Goal: Task Accomplishment & Management: Manage account settings

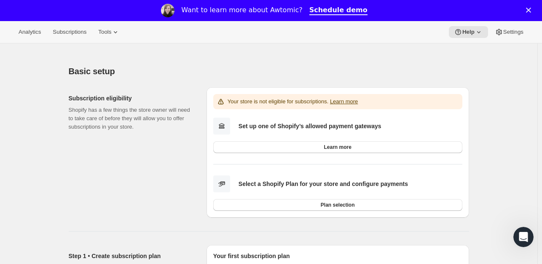
click at [531, 9] on icon "Close" at bounding box center [528, 10] width 5 height 5
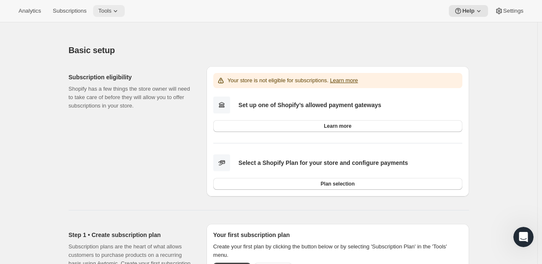
click at [106, 11] on span "Tools" at bounding box center [104, 11] width 13 height 7
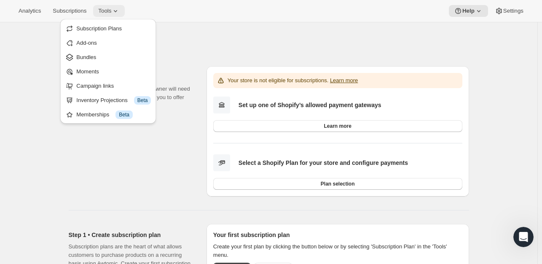
click at [106, 11] on span "Tools" at bounding box center [104, 11] width 13 height 7
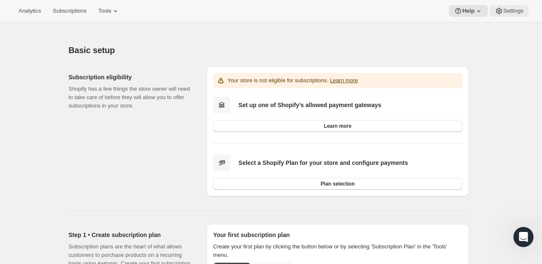
click at [509, 13] on span "Settings" at bounding box center [513, 11] width 20 height 7
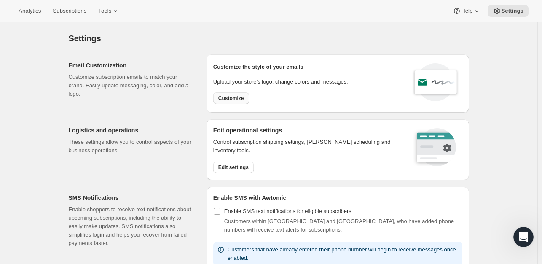
click at [230, 98] on span "Customize" at bounding box center [231, 98] width 26 height 7
select select "subscriptionMessage"
select select "5"
select select "15"
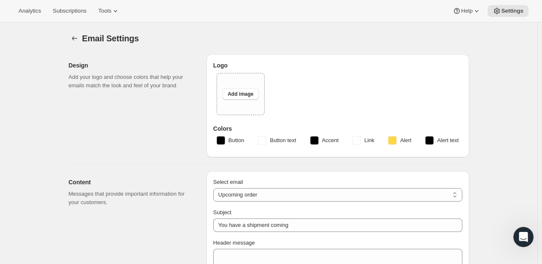
type input "My Store"
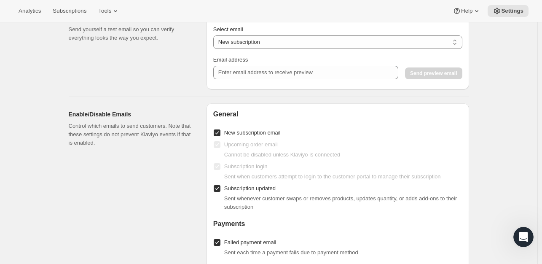
scroll to position [666, 0]
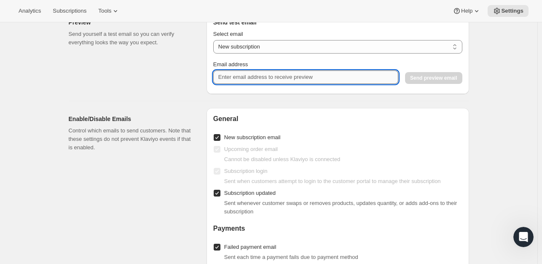
click at [351, 76] on input "Email address" at bounding box center [305, 76] width 185 height 13
type input "[EMAIL_ADDRESS][DOMAIN_NAME]"
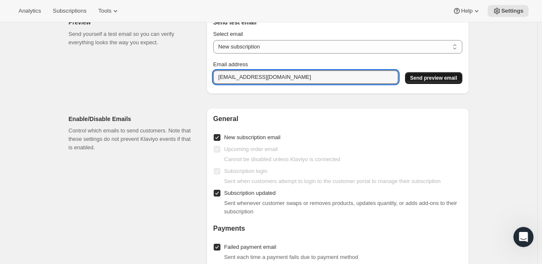
click at [431, 76] on span "Send preview email" at bounding box center [433, 78] width 47 height 7
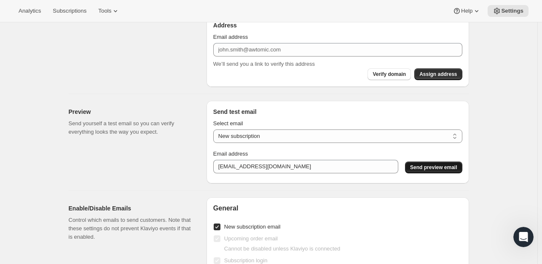
scroll to position [581, 0]
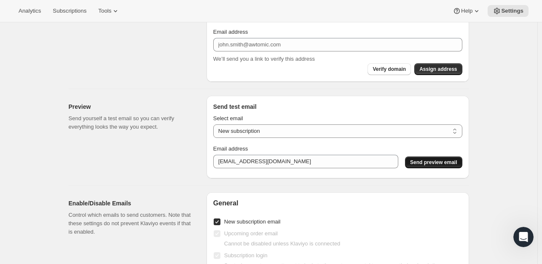
click at [452, 160] on span "Send preview email" at bounding box center [433, 162] width 47 height 7
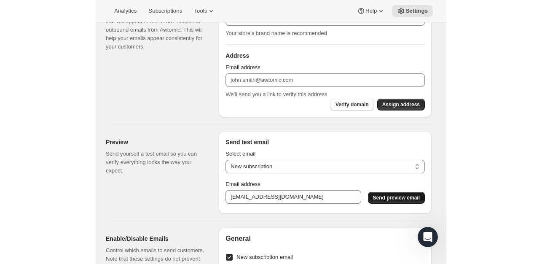
scroll to position [539, 0]
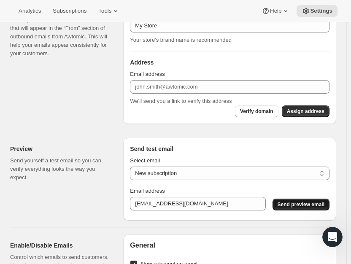
click at [310, 204] on span "Send preview email" at bounding box center [300, 204] width 47 height 7
click at [324, 202] on span "Send preview email" at bounding box center [300, 204] width 47 height 7
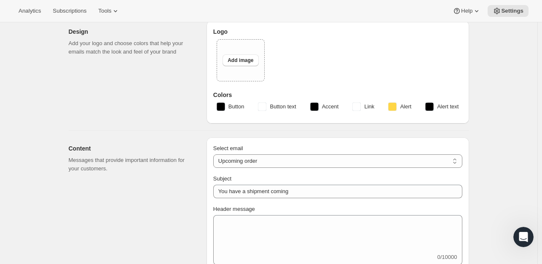
scroll to position [34, 0]
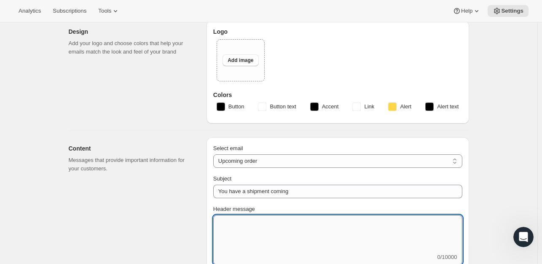
click at [287, 223] on textarea "Header message" at bounding box center [337, 234] width 249 height 38
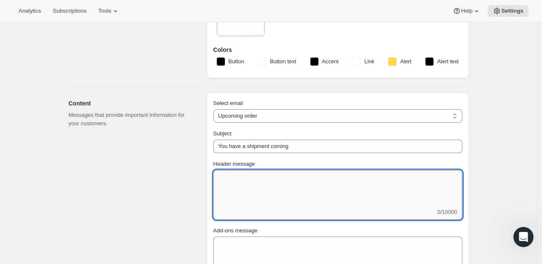
scroll to position [0, 0]
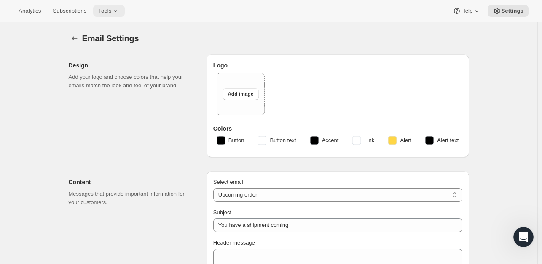
click at [114, 13] on icon at bounding box center [115, 11] width 8 height 8
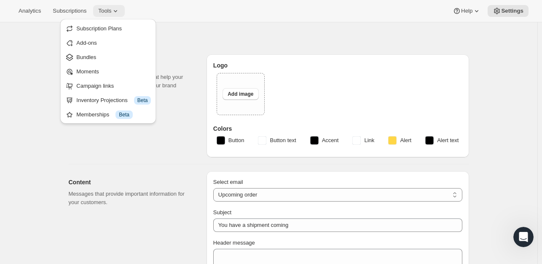
click at [114, 13] on icon at bounding box center [115, 11] width 8 height 8
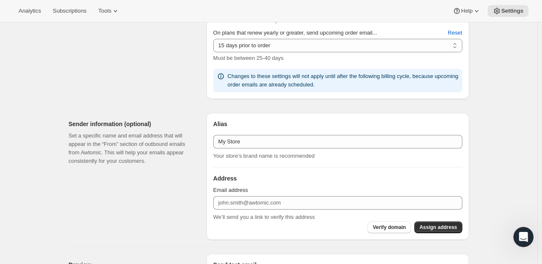
scroll to position [371, 0]
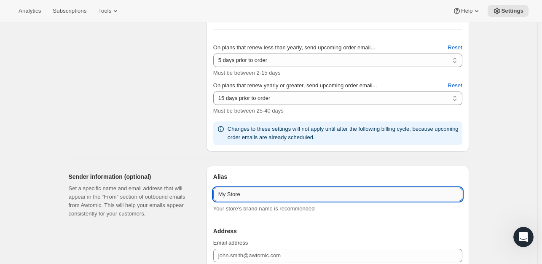
click at [366, 196] on input "My Store" at bounding box center [337, 193] width 249 height 13
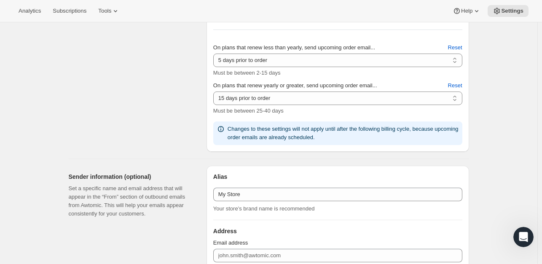
click at [365, 210] on p "Your store’s brand name is recommended" at bounding box center [337, 208] width 249 height 8
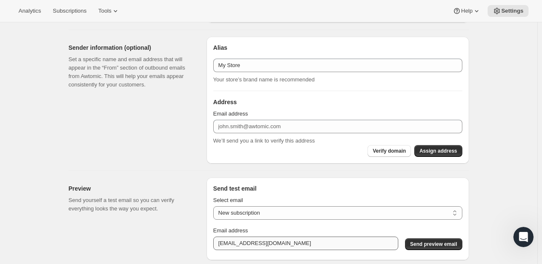
scroll to position [624, 0]
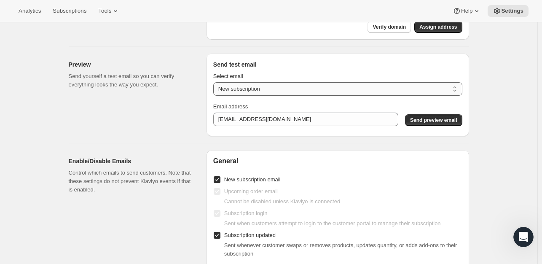
click at [344, 85] on select "New subscription Upcoming order Payment failure Delayed subscription Updated su…" at bounding box center [337, 88] width 249 height 13
click at [143, 123] on div "Preview Send yourself a test email so you can verify everything looks the way y…" at bounding box center [134, 95] width 131 height 83
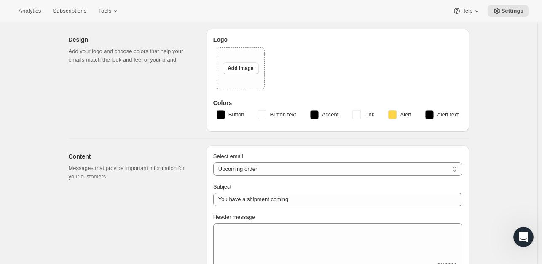
scroll to position [0, 0]
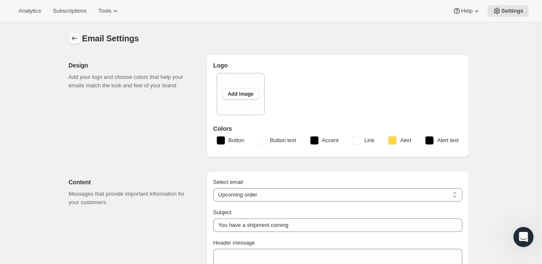
click at [70, 39] on button "Settings" at bounding box center [75, 38] width 12 height 12
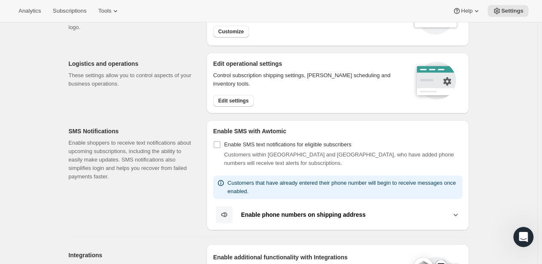
scroll to position [126, 0]
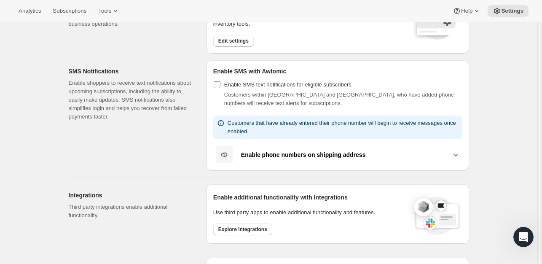
click at [219, 86] on input "Enable SMS text notifications for eligible subscribers" at bounding box center [217, 84] width 7 height 7
checkbox input "true"
select select "22:00"
select select "09:00"
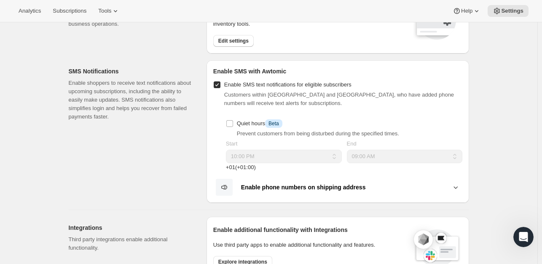
click at [298, 191] on button "Enable phone numbers on shipping address" at bounding box center [337, 187] width 249 height 18
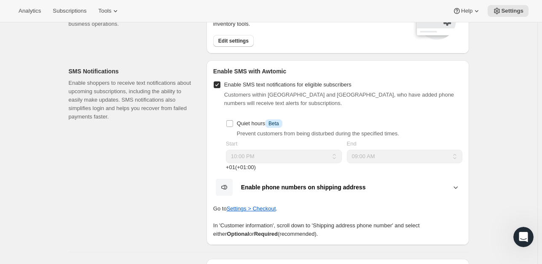
click at [350, 184] on b "Enable phone numbers on shipping address" at bounding box center [303, 187] width 125 height 7
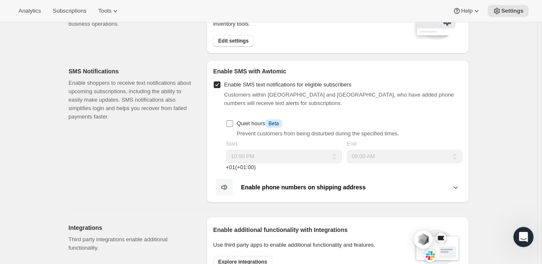
click at [246, 123] on span "Quiet hours Info Beta" at bounding box center [260, 123] width 46 height 6
click at [233, 123] on input "Quiet hours Info Beta" at bounding box center [229, 123] width 7 height 7
click at [255, 122] on span "Quiet hours Info Beta" at bounding box center [260, 123] width 46 height 6
click at [233, 122] on input "Quiet hours Info Beta" at bounding box center [229, 123] width 7 height 7
checkbox input "false"
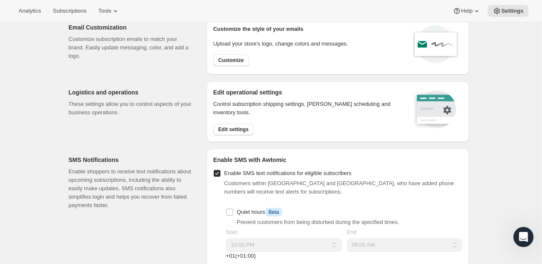
scroll to position [0, 0]
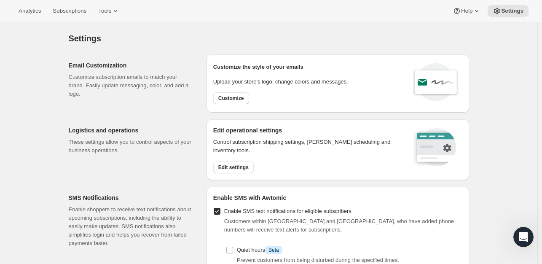
drag, startPoint x: 439, startPoint y: 80, endPoint x: 445, endPoint y: 100, distance: 21.1
click at [445, 100] on icon at bounding box center [435, 82] width 51 height 42
click at [233, 166] on span "Edit settings" at bounding box center [233, 167] width 30 height 7
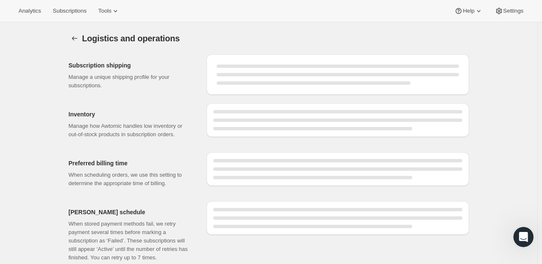
select select "DAY"
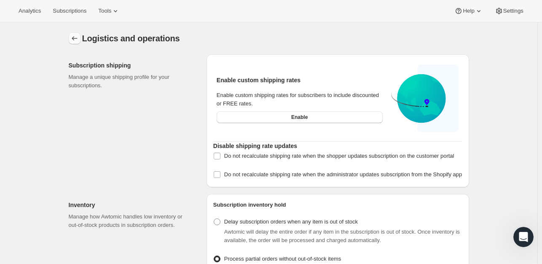
click at [72, 37] on icon "Settings" at bounding box center [74, 38] width 8 height 8
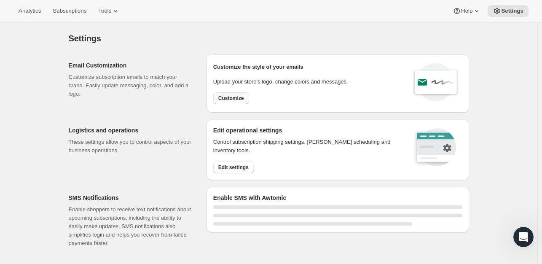
select select "22:00"
select select "09:00"
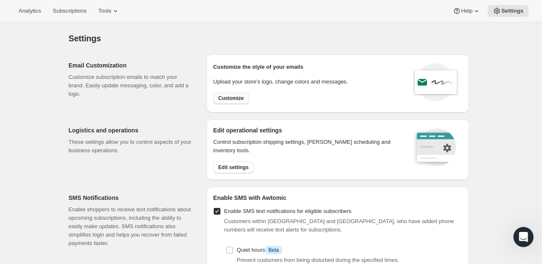
click at [233, 99] on span "Customize" at bounding box center [231, 98] width 26 height 7
select select "subscriptionMessage"
select select "5"
select select "15"
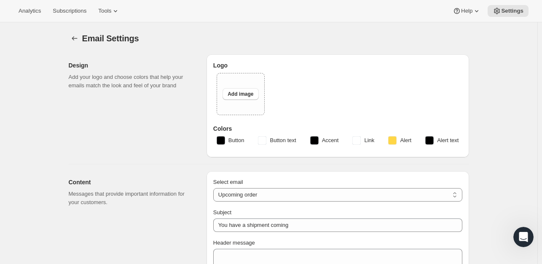
type input "My Store"
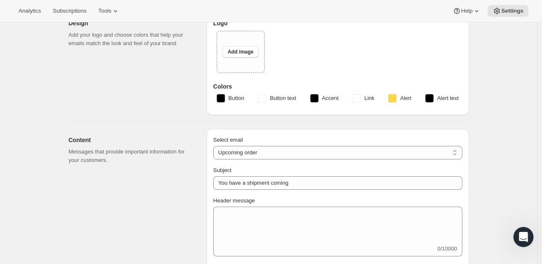
scroll to position [126, 0]
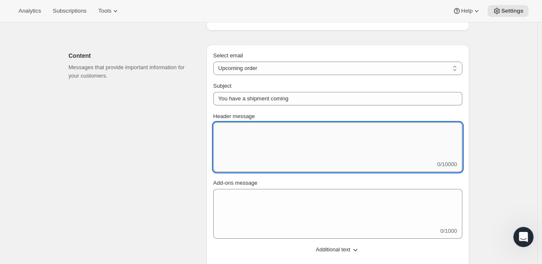
click at [283, 147] on textarea "Header message" at bounding box center [337, 141] width 249 height 38
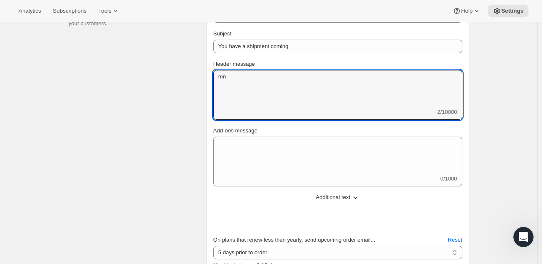
scroll to position [211, 0]
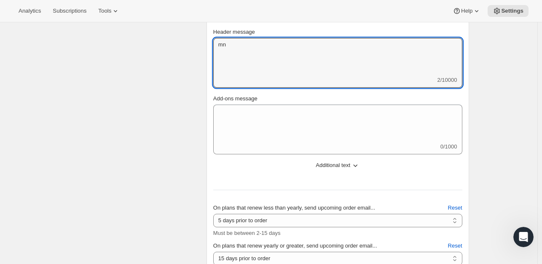
type textarea "mn"
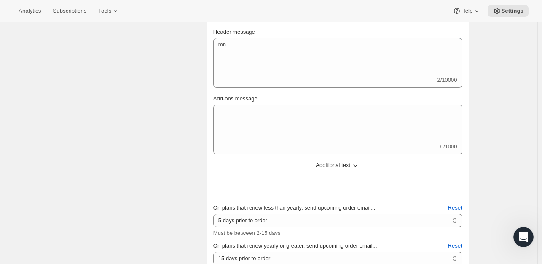
click at [335, 169] on button "Additional text" at bounding box center [337, 164] width 259 height 13
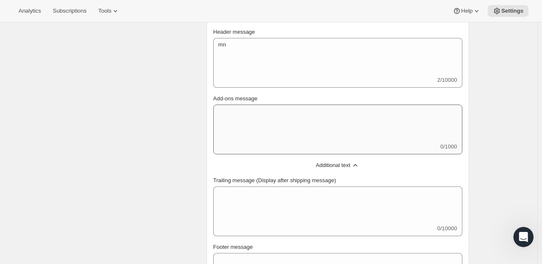
drag, startPoint x: 339, startPoint y: 168, endPoint x: 337, endPoint y: 142, distance: 26.6
click at [339, 168] on span "Additional text" at bounding box center [333, 165] width 35 height 8
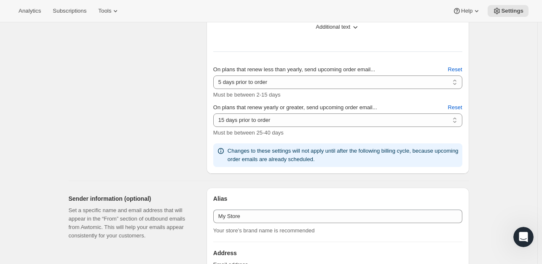
scroll to position [337, 0]
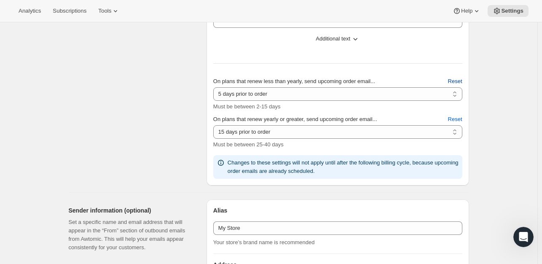
click at [455, 79] on span "Reset" at bounding box center [455, 81] width 14 height 8
click at [454, 118] on span "Reset" at bounding box center [455, 119] width 14 height 8
select select "20"
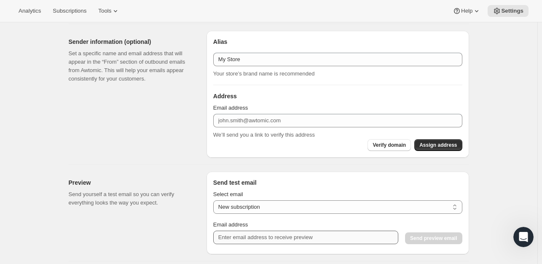
scroll to position [463, 0]
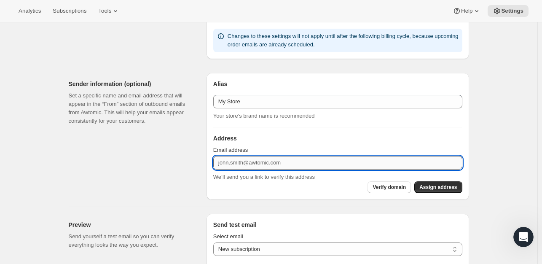
click at [347, 161] on input "Email address" at bounding box center [337, 162] width 249 height 13
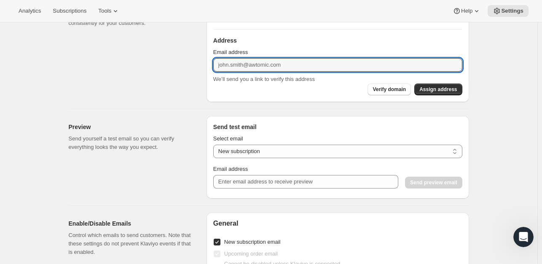
scroll to position [632, 0]
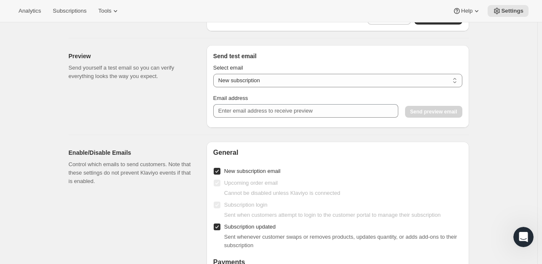
click at [182, 101] on div "Preview Send yourself a test email so you can verify everything looks the way y…" at bounding box center [134, 86] width 131 height 83
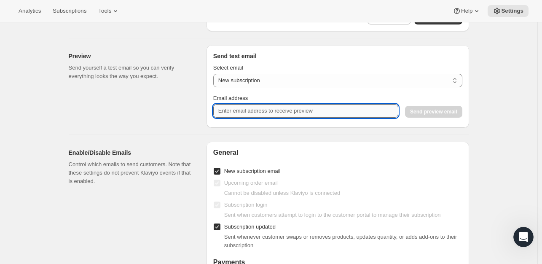
click at [289, 107] on input "Email address" at bounding box center [305, 110] width 185 height 13
click at [295, 83] on select "New subscription Upcoming order Payment failure Delayed subscription Updated su…" at bounding box center [337, 80] width 249 height 13
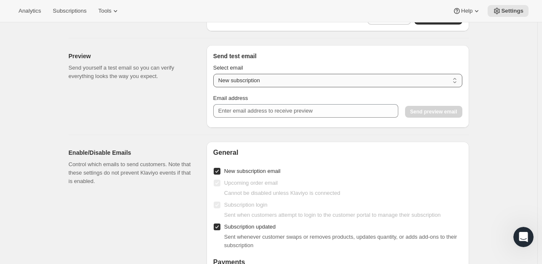
select select "failed-billing-attempt"
click at [215, 74] on select "New subscription Upcoming order Payment failure Delayed subscription Updated su…" at bounding box center [337, 80] width 249 height 13
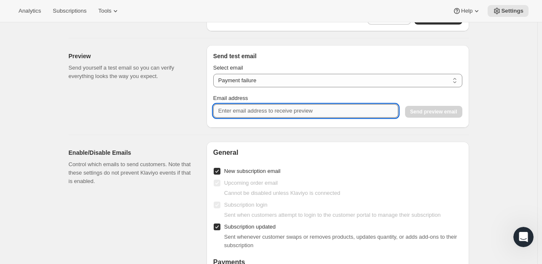
click at [348, 107] on input "Email address" at bounding box center [305, 110] width 185 height 13
type input "[EMAIL_ADDRESS][DOMAIN_NAME]"
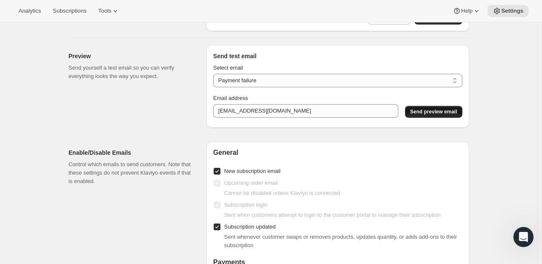
click at [447, 106] on button "Send preview email" at bounding box center [433, 112] width 57 height 12
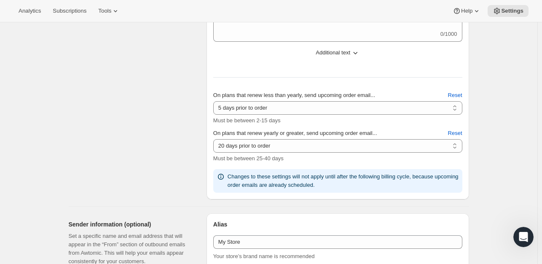
scroll to position [295, 0]
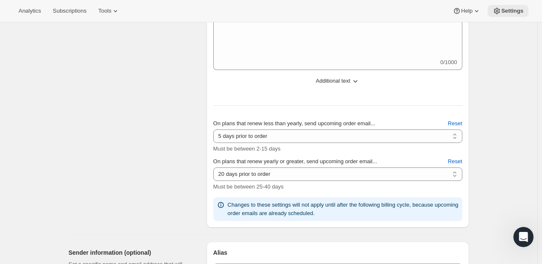
click at [509, 8] on span "Settings" at bounding box center [512, 11] width 22 height 7
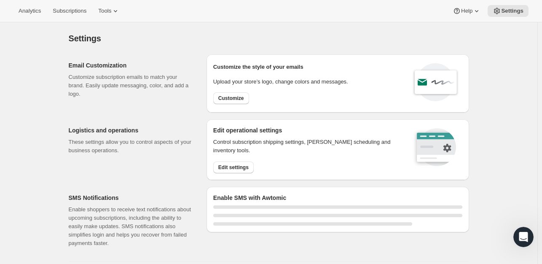
select select "22:00"
select select "09:00"
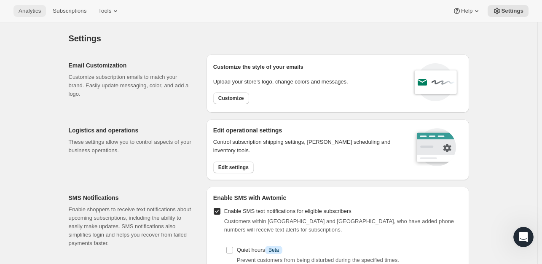
click at [24, 8] on span "Analytics" at bounding box center [30, 11] width 22 height 7
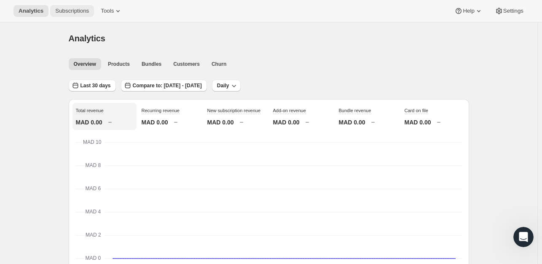
click at [52, 5] on button "Subscriptions" at bounding box center [72, 11] width 44 height 12
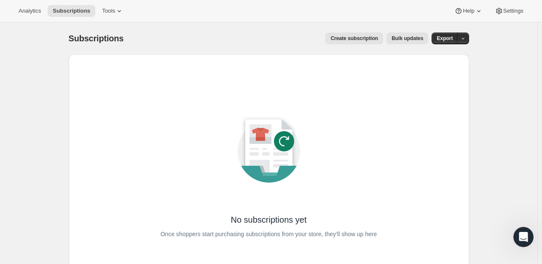
click at [415, 35] on button "Bulk updates" at bounding box center [407, 38] width 42 height 12
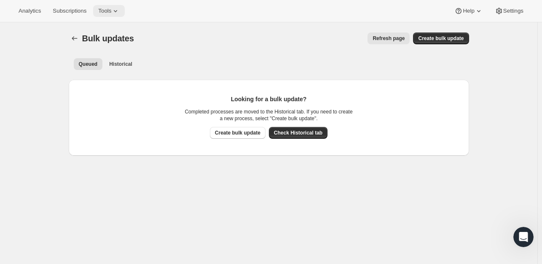
click at [113, 10] on icon at bounding box center [115, 11] width 8 height 8
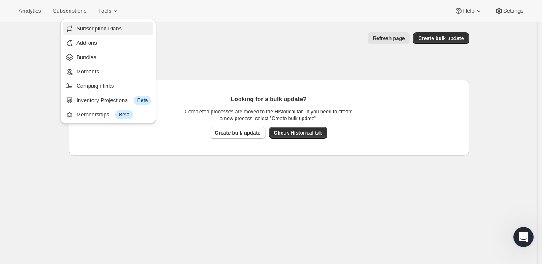
click at [125, 28] on span "Subscription Plans" at bounding box center [113, 28] width 75 height 8
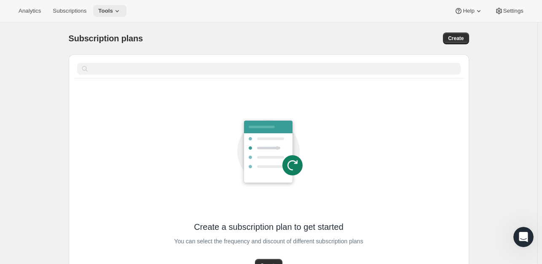
click at [110, 10] on span "Tools" at bounding box center [105, 11] width 15 height 7
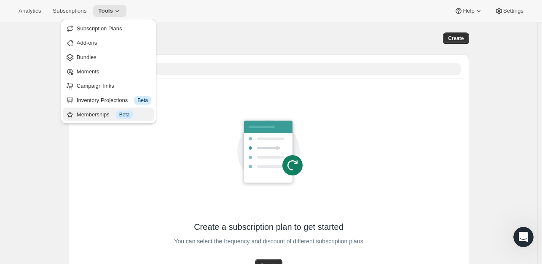
click at [111, 109] on button "Memberships Info Beta" at bounding box center [108, 113] width 91 height 13
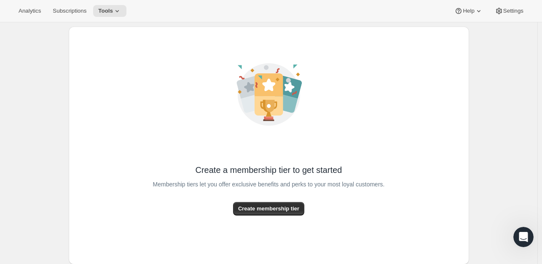
scroll to position [42, 0]
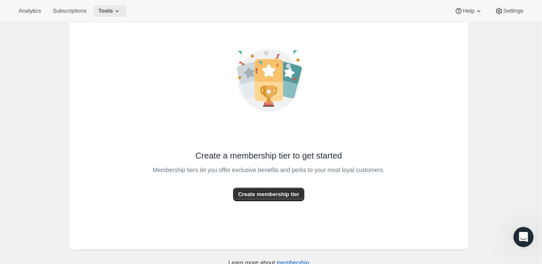
click at [114, 9] on icon at bounding box center [117, 11] width 8 height 8
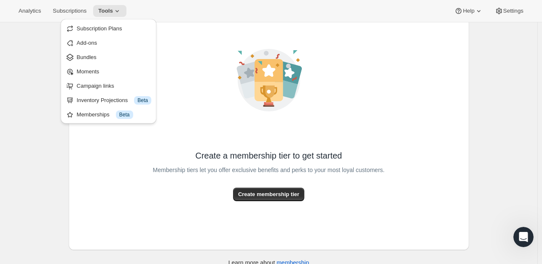
click at [106, 98] on div "Inventory Projections Info Beta" at bounding box center [114, 100] width 75 height 8
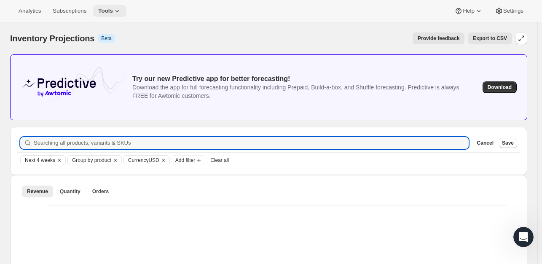
click at [114, 8] on icon at bounding box center [117, 11] width 8 height 8
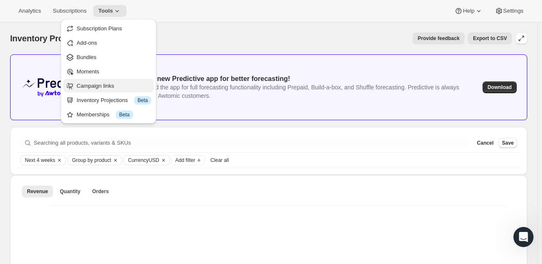
click at [120, 88] on span "Campaign links" at bounding box center [114, 86] width 75 height 8
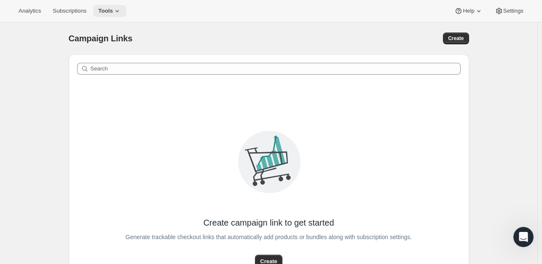
click at [113, 13] on icon at bounding box center [117, 11] width 8 height 8
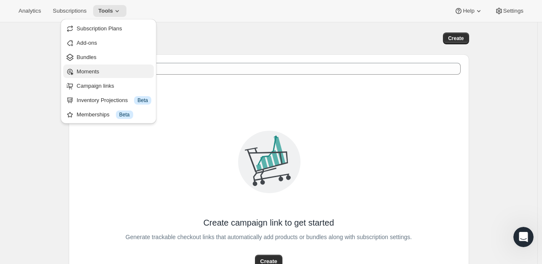
click at [83, 76] on button "Moments" at bounding box center [108, 70] width 91 height 13
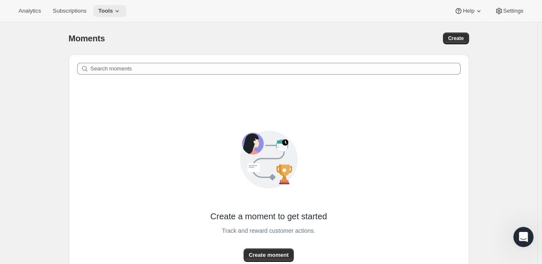
click at [111, 16] on button "Tools" at bounding box center [109, 11] width 33 height 12
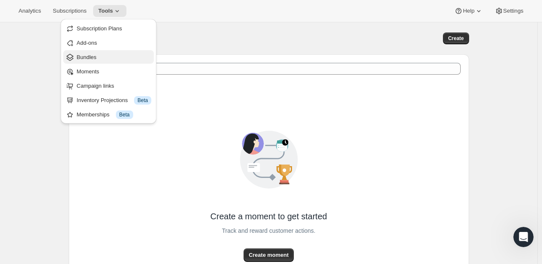
click at [117, 56] on span "Bundles" at bounding box center [114, 57] width 75 height 8
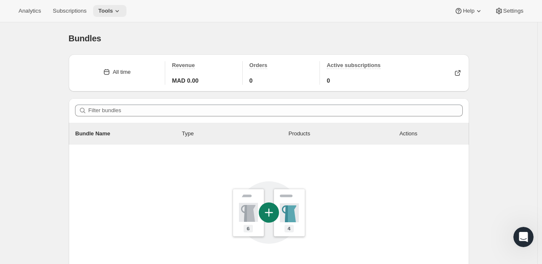
click at [113, 8] on icon at bounding box center [117, 11] width 8 height 8
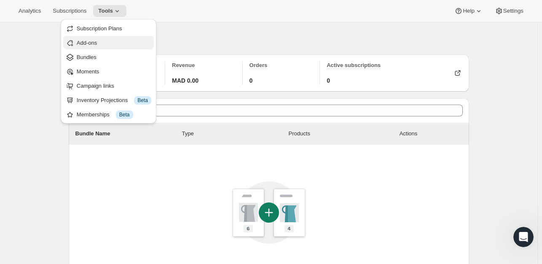
click at [115, 36] on button "Add-ons" at bounding box center [108, 42] width 91 height 13
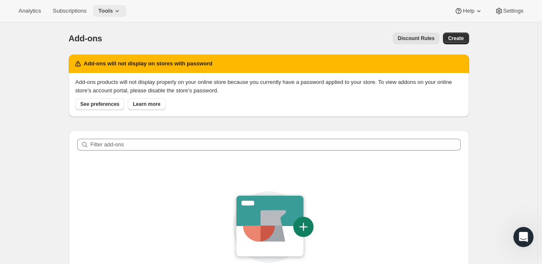
click at [107, 9] on span "Tools" at bounding box center [105, 11] width 15 height 7
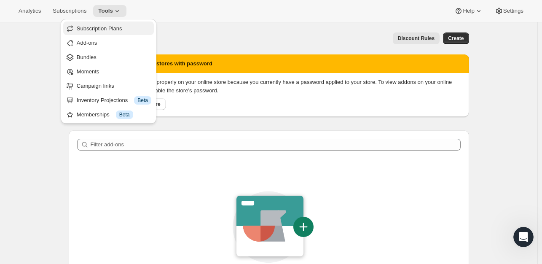
click at [122, 22] on button "Subscription Plans" at bounding box center [108, 27] width 91 height 13
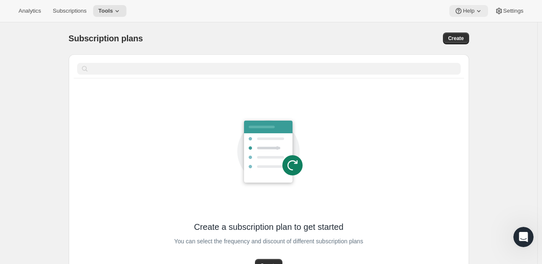
click at [471, 12] on span "Help" at bounding box center [468, 11] width 11 height 7
click at [510, 12] on span "Settings" at bounding box center [513, 11] width 20 height 7
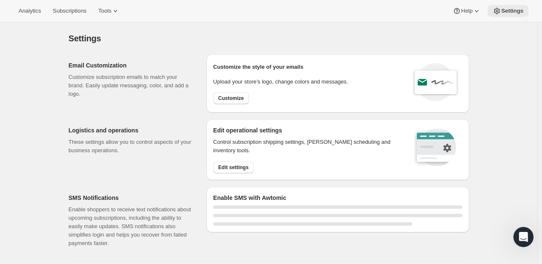
select select "22:00"
select select "09:00"
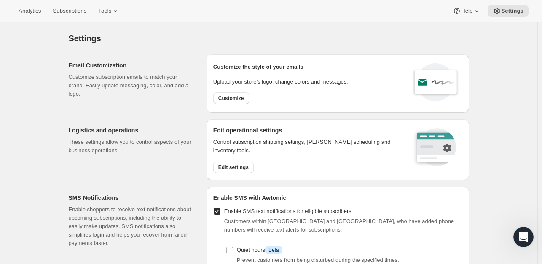
click at [272, 95] on div "Customize the style of your emails Upload your store’s logo, change colors and …" at bounding box center [280, 83] width 135 height 45
click at [246, 96] on button "Customize" at bounding box center [231, 98] width 36 height 12
select select "subscriptionMessage"
select select "5"
select select "15"
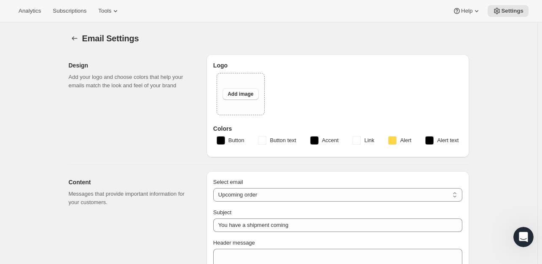
type textarea "mn"
select select "20"
type input "My Store"
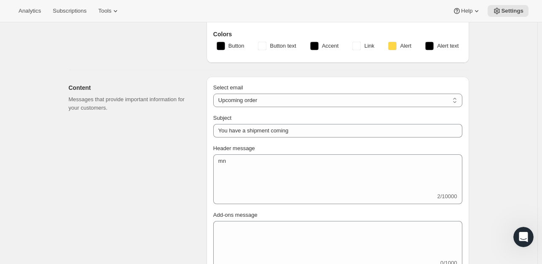
scroll to position [84, 0]
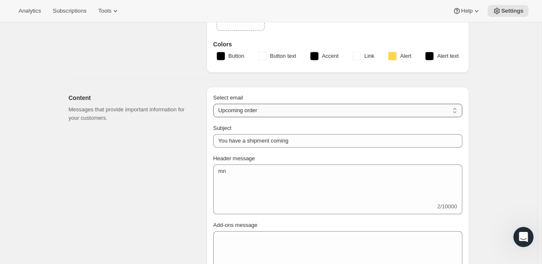
click at [362, 105] on select "New subscription Upcoming order Failed payment Delayed subscription (inventory …" at bounding box center [337, 110] width 249 height 13
click at [343, 110] on select "New subscription Upcoming order Failed payment Delayed subscription (inventory …" at bounding box center [337, 110] width 249 height 13
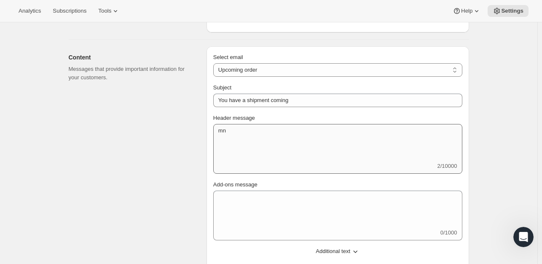
scroll to position [126, 0]
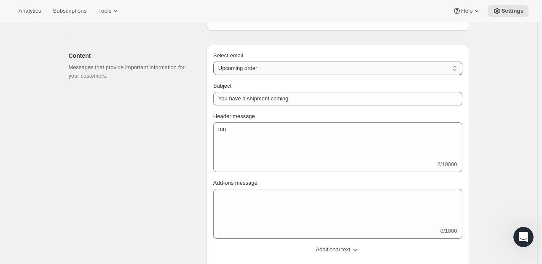
click at [403, 71] on select "New subscription Upcoming order Failed payment Delayed subscription (inventory …" at bounding box center [337, 68] width 249 height 13
select select "subscriptionUpdatedMessage"
click at [215, 62] on select "New subscription Upcoming order Failed payment Delayed subscription (inventory …" at bounding box center [337, 68] width 249 height 13
type input "Subscription updated"
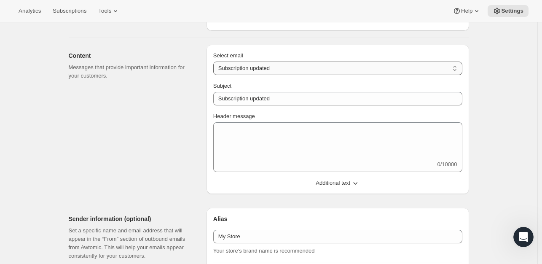
click at [337, 72] on select "New subscription Upcoming order Failed payment Delayed subscription (inventory …" at bounding box center [337, 68] width 249 height 13
select select "pausedMessage"
click at [215, 62] on select "New subscription Upcoming order Failed payment Delayed subscription (inventory …" at bounding box center [337, 68] width 249 height 13
type input "Subscription paused"
type textarea "Subscription paused. Reactivate anytime."
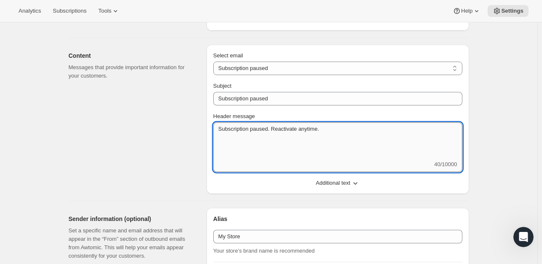
click at [345, 138] on textarea "Subscription paused. Reactivate anytime." at bounding box center [337, 141] width 249 height 38
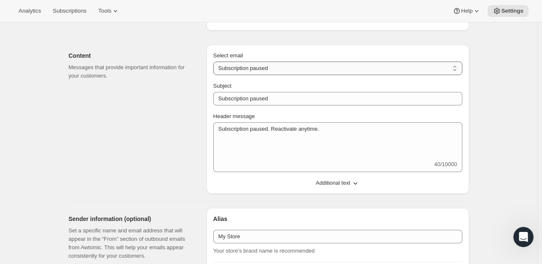
click at [321, 72] on select "New subscription Upcoming order Failed payment Delayed subscription (inventory …" at bounding box center [337, 68] width 249 height 13
select select "cancelledMessage"
click at [215, 62] on select "New subscription Upcoming order Failed payment Delayed subscription (inventory …" at bounding box center [337, 68] width 249 height 13
type textarea "Subscription cancelled. Please reach out to reactivate."
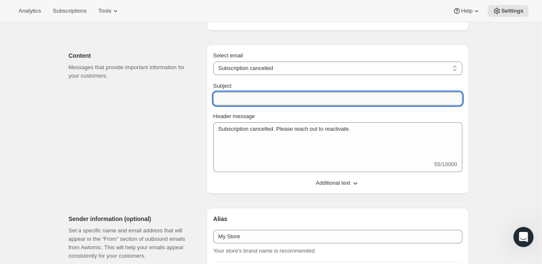
click at [342, 99] on input "Subject" at bounding box center [337, 98] width 249 height 13
type input "r"
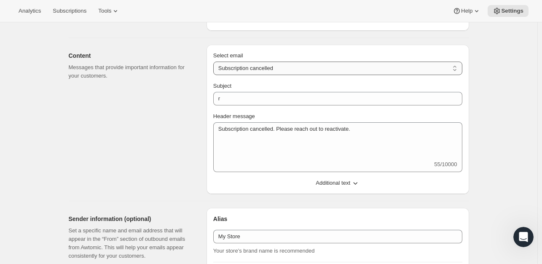
click at [403, 71] on select "New subscription Upcoming order Failed payment Delayed subscription (inventory …" at bounding box center [337, 68] width 249 height 13
select select "welcomeMessage"
click at [215, 62] on select "New subscription Upcoming order Failed payment Delayed subscription (inventory …" at bounding box center [337, 68] width 249 height 13
type input "Your new subscription"
click at [318, 73] on select "New subscription Upcoming order Failed payment Delayed subscription (inventory …" at bounding box center [337, 68] width 249 height 13
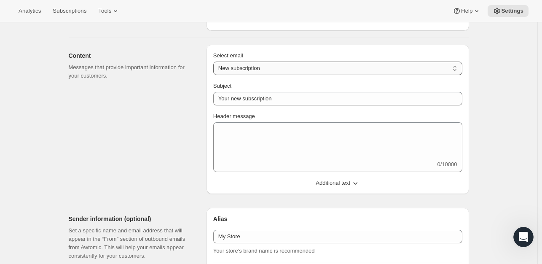
select select "failedPaymentMessage"
click at [215, 62] on select "New subscription Upcoming order Failed payment Delayed subscription (inventory …" at bounding box center [337, 68] width 249 height 13
type input "Issue with Payment"
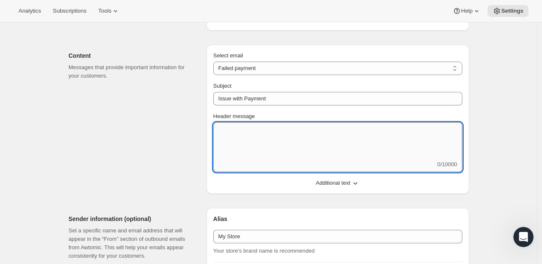
click at [280, 137] on textarea "Header message" at bounding box center [337, 141] width 249 height 38
type textarea "rfffffffffffffffffffff"
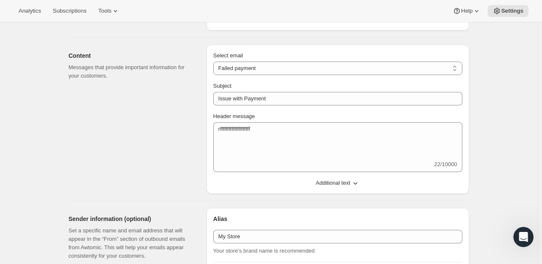
click at [354, 179] on icon "button" at bounding box center [355, 183] width 8 height 8
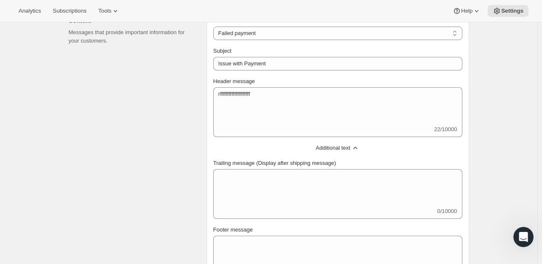
scroll to position [295, 0]
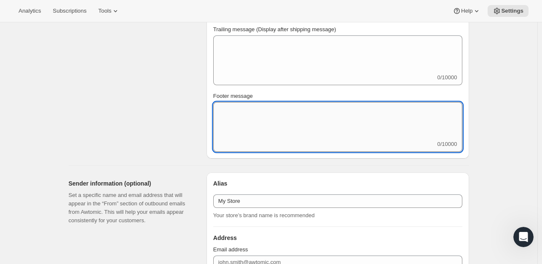
click at [300, 125] on textarea "Footer message" at bounding box center [337, 121] width 249 height 38
type textarea "frrrrrrrrrrr"
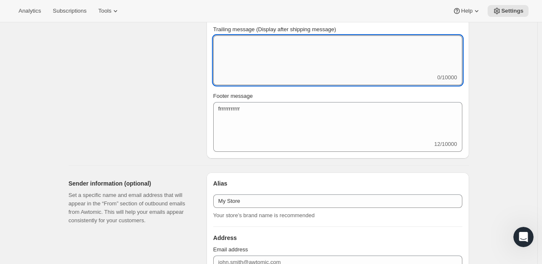
click at [297, 67] on textarea "Trailing message (Display after shipping message)" at bounding box center [337, 54] width 249 height 38
type textarea "rfffffrf"
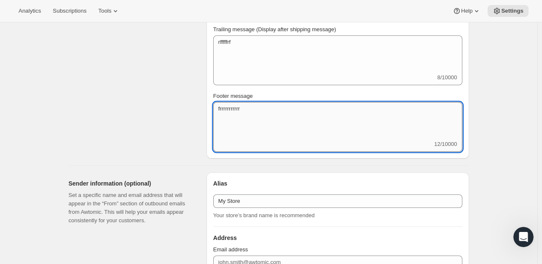
click at [301, 134] on textarea "frrrrrrrrrrr" at bounding box center [337, 121] width 249 height 38
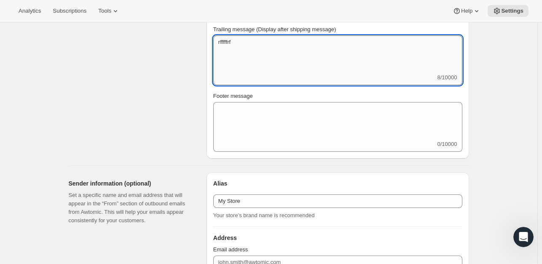
click at [283, 54] on textarea "rfffffrf" at bounding box center [337, 54] width 249 height 38
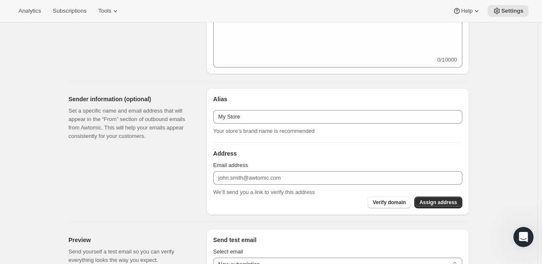
scroll to position [463, 0]
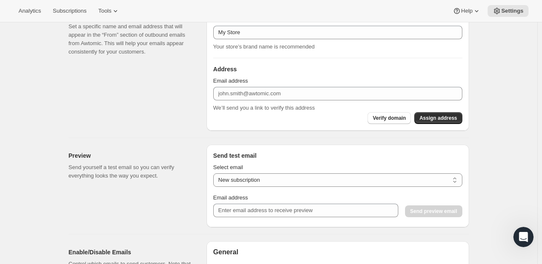
click at [295, 40] on div "Alias My Store Your store’s brand name is recommended" at bounding box center [337, 38] width 249 height 25
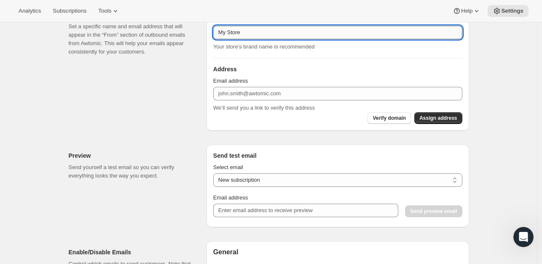
click at [295, 33] on input "My Store" at bounding box center [337, 32] width 249 height 13
type input "notice"
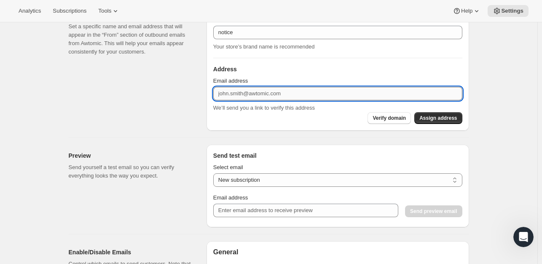
click at [301, 90] on input "Email address" at bounding box center [337, 93] width 249 height 13
type input "[EMAIL_ADDRESS][DOMAIN_NAME]"
click at [339, 98] on input "[EMAIL_ADDRESS][DOMAIN_NAME]" at bounding box center [337, 93] width 249 height 13
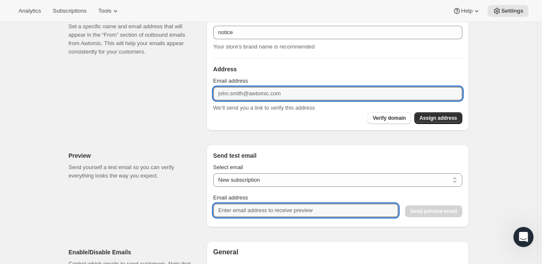
drag, startPoint x: 309, startPoint y: 209, endPoint x: 309, endPoint y: 187, distance: 22.8
click at [309, 209] on input "Email address" at bounding box center [305, 209] width 185 height 13
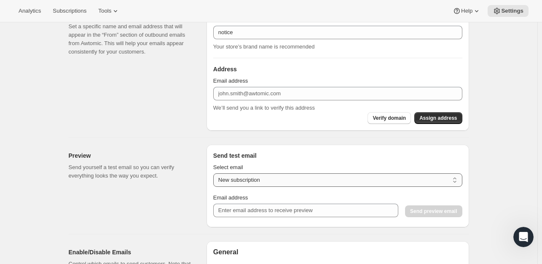
click at [309, 177] on select "New subscription Upcoming order Payment failure Delayed subscription Updated su…" at bounding box center [337, 179] width 249 height 13
select select "failed-billing-attempt"
click at [215, 173] on select "New subscription Upcoming order Payment failure Delayed subscription Updated su…" at bounding box center [337, 179] width 249 height 13
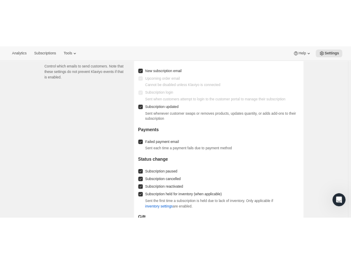
scroll to position [554, 0]
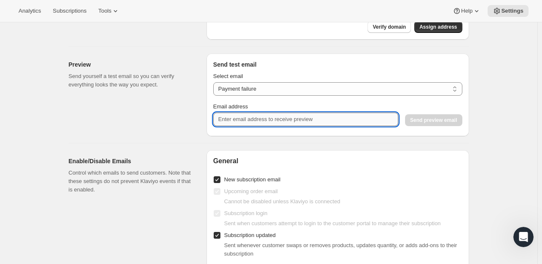
click at [332, 123] on input "Email address" at bounding box center [305, 118] width 185 height 13
type input "[EMAIL_ADDRESS][DOMAIN_NAME]"
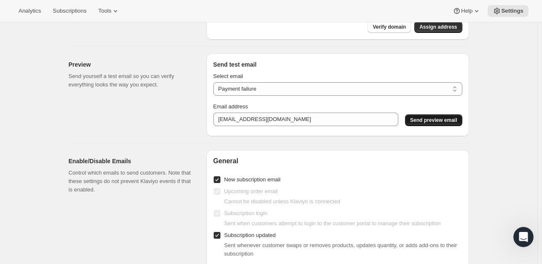
click at [439, 120] on span "Send preview email" at bounding box center [433, 120] width 47 height 7
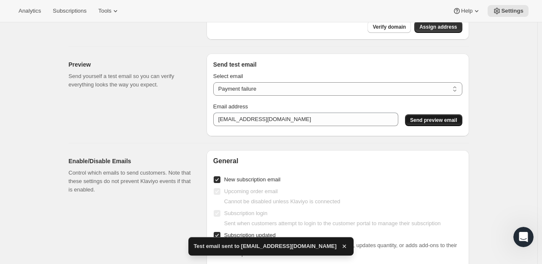
click at [426, 120] on span "Send preview email" at bounding box center [433, 120] width 47 height 7
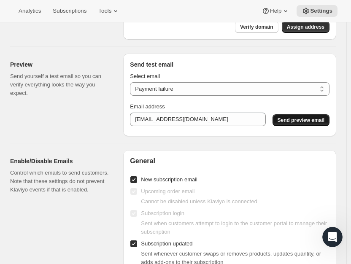
click at [322, 117] on span "Send preview email" at bounding box center [300, 120] width 47 height 7
click at [325, 115] on button "Send preview email" at bounding box center [300, 120] width 57 height 12
